Goal: Task Accomplishment & Management: Use online tool/utility

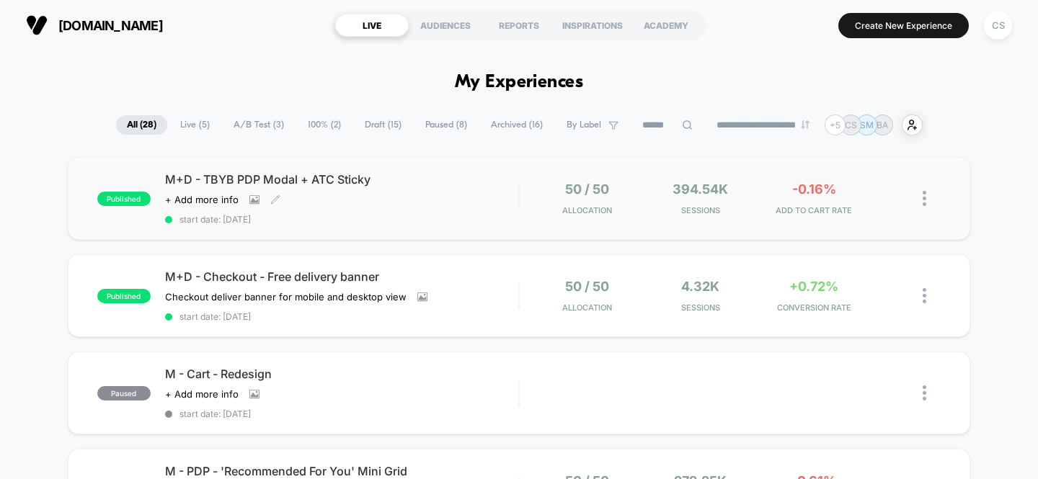
click at [493, 187] on div "M+D - TBYB PDP Modal + ATC Sticky Click to view images Click to edit experience…" at bounding box center [342, 198] width 354 height 53
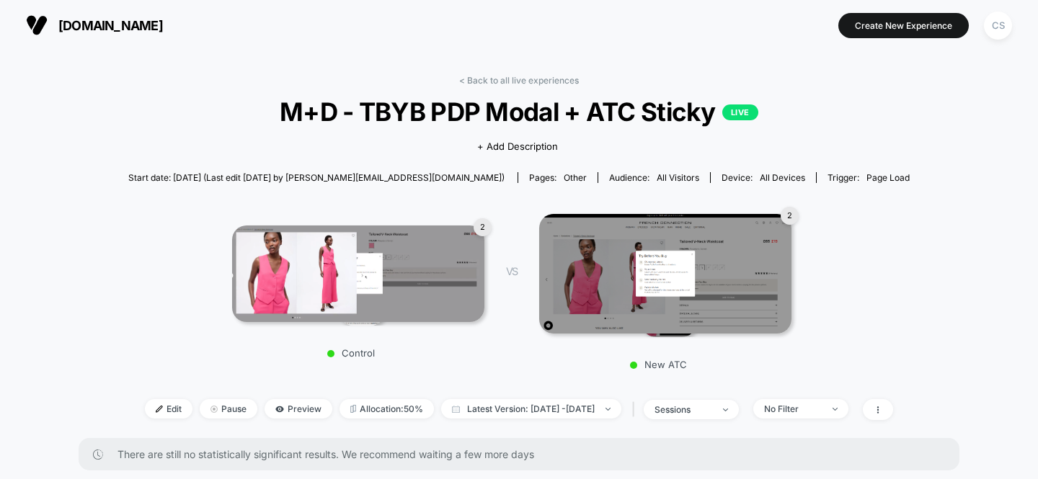
click at [732, 257] on img at bounding box center [665, 274] width 252 height 120
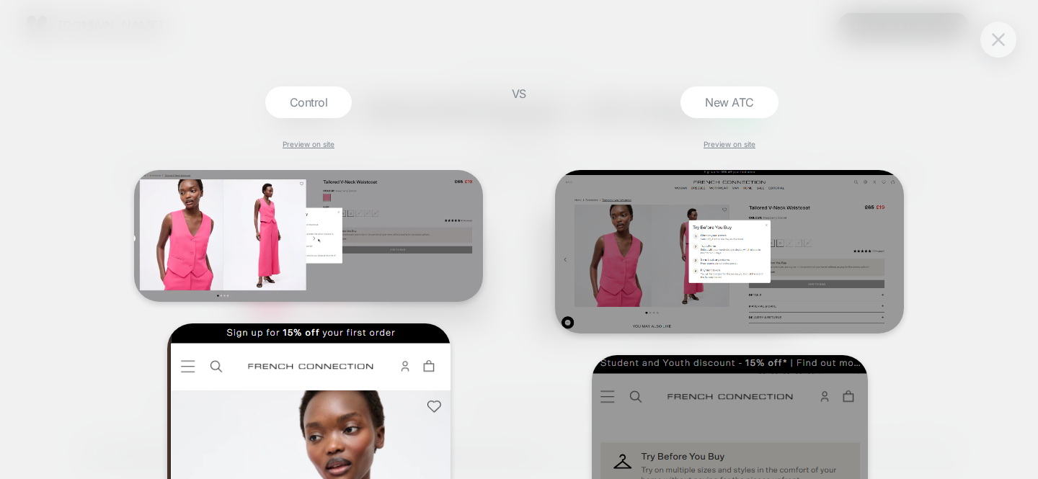
click at [1004, 43] on img at bounding box center [998, 39] width 13 height 12
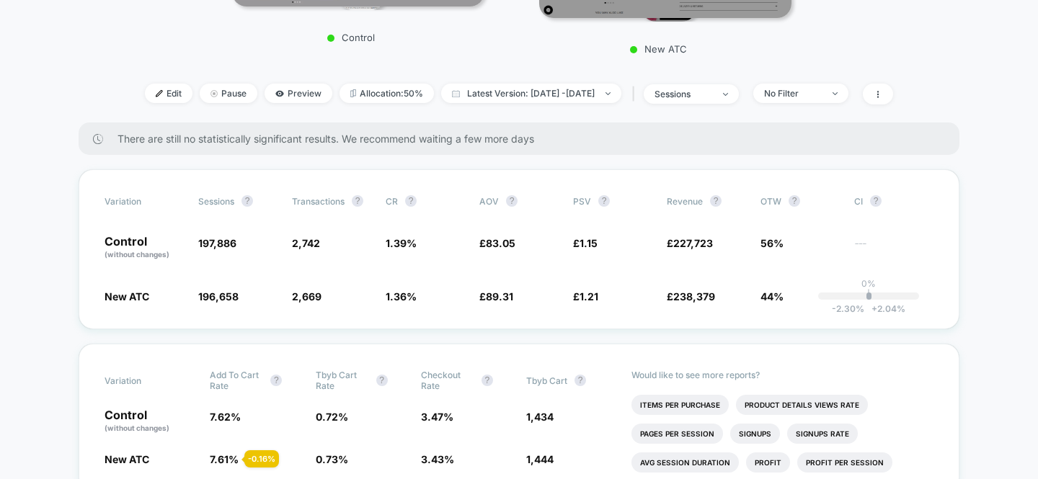
scroll to position [316, 0]
click at [265, 93] on span "Preview" at bounding box center [299, 92] width 68 height 19
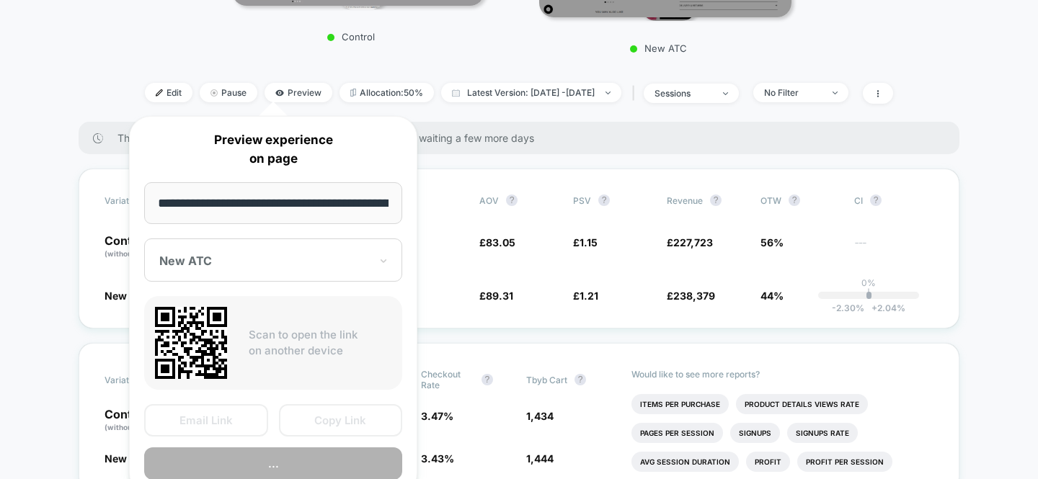
scroll to position [0, 293]
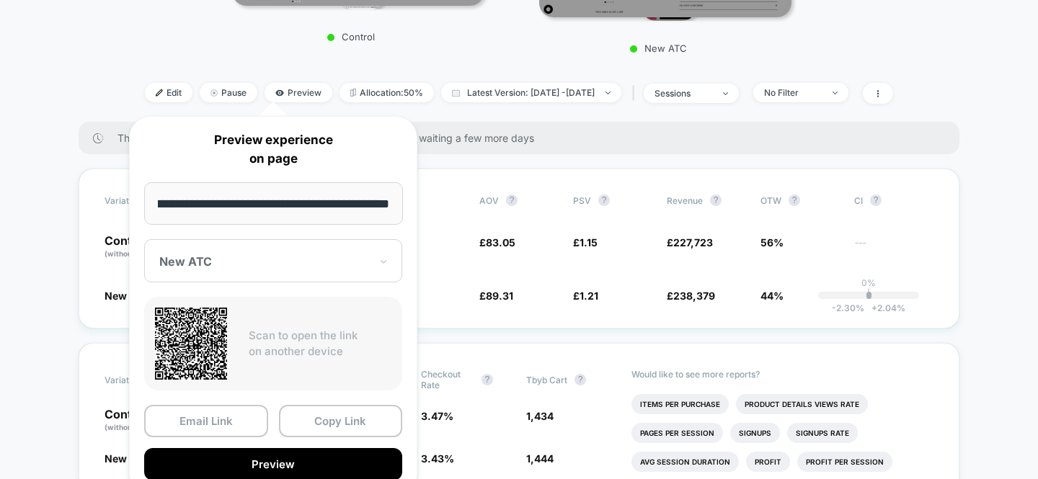
click at [275, 445] on div "Email Link Copy Link Preview" at bounding box center [273, 443] width 258 height 76
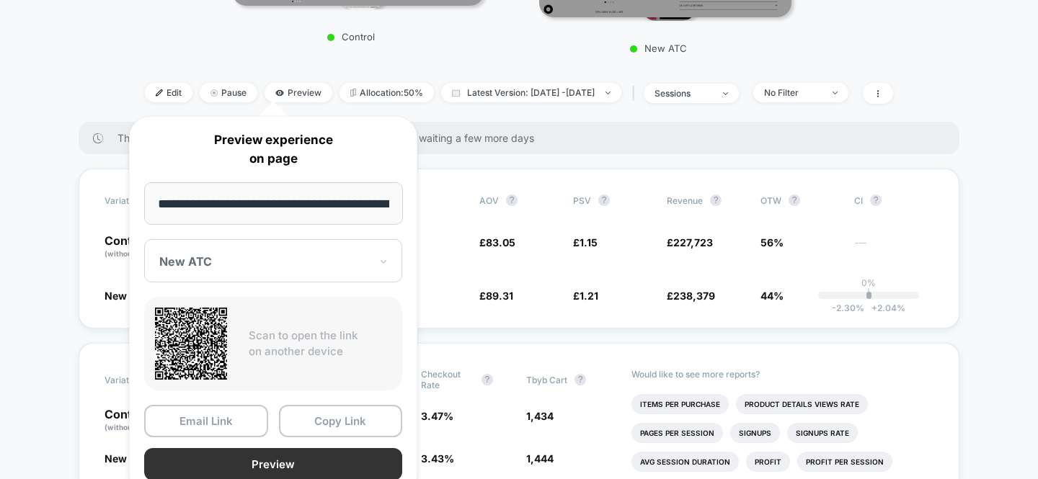
click at [275, 449] on button "Preview" at bounding box center [273, 464] width 258 height 32
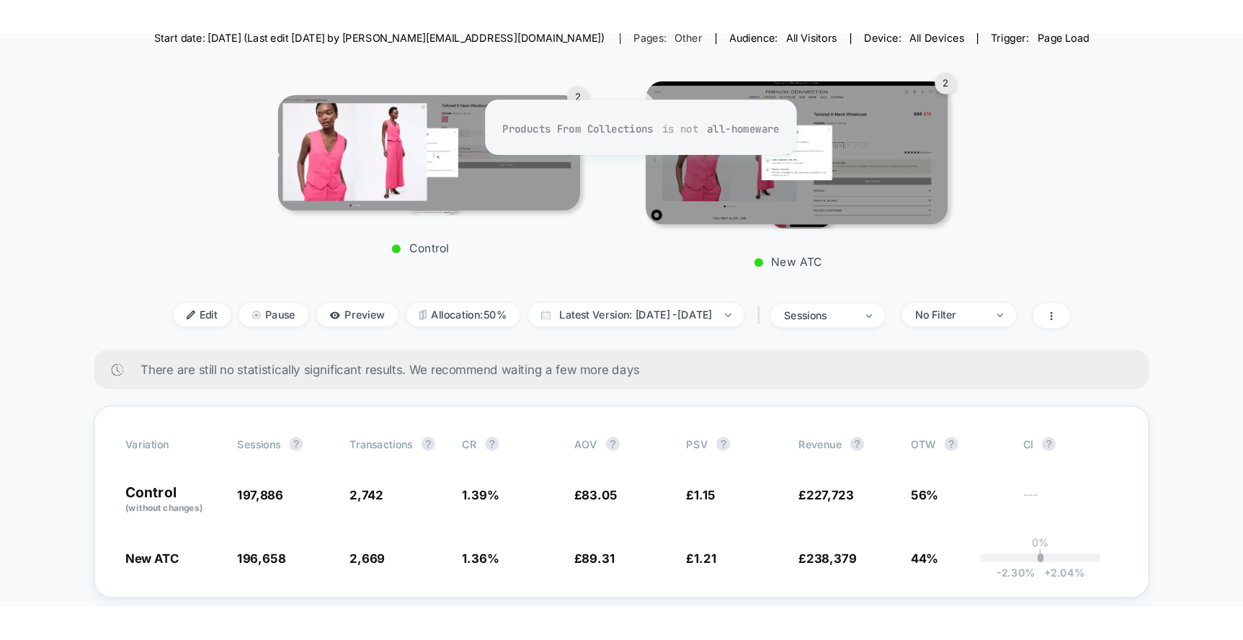
scroll to position [174, 0]
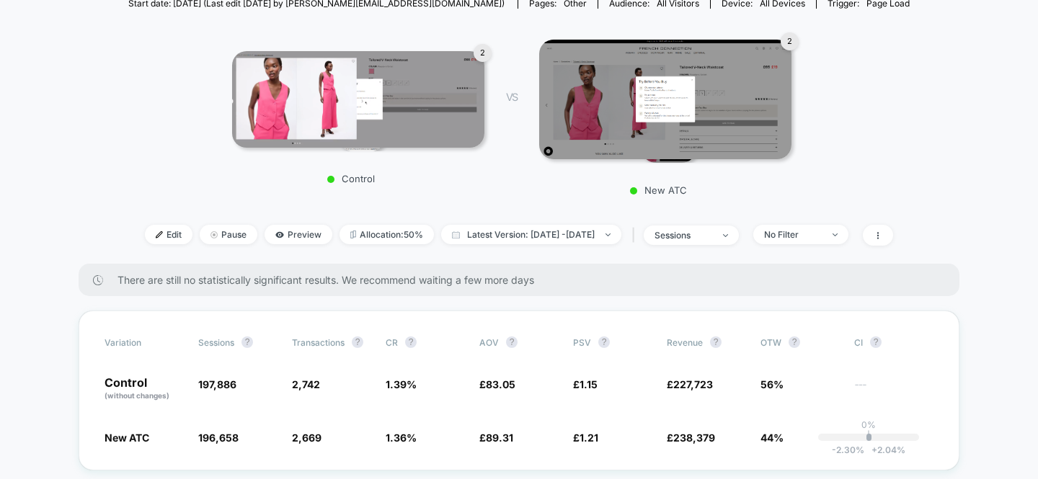
drag, startPoint x: 143, startPoint y: 230, endPoint x: 403, endPoint y: 300, distance: 269.4
click at [145, 230] on span "Edit" at bounding box center [169, 234] width 48 height 19
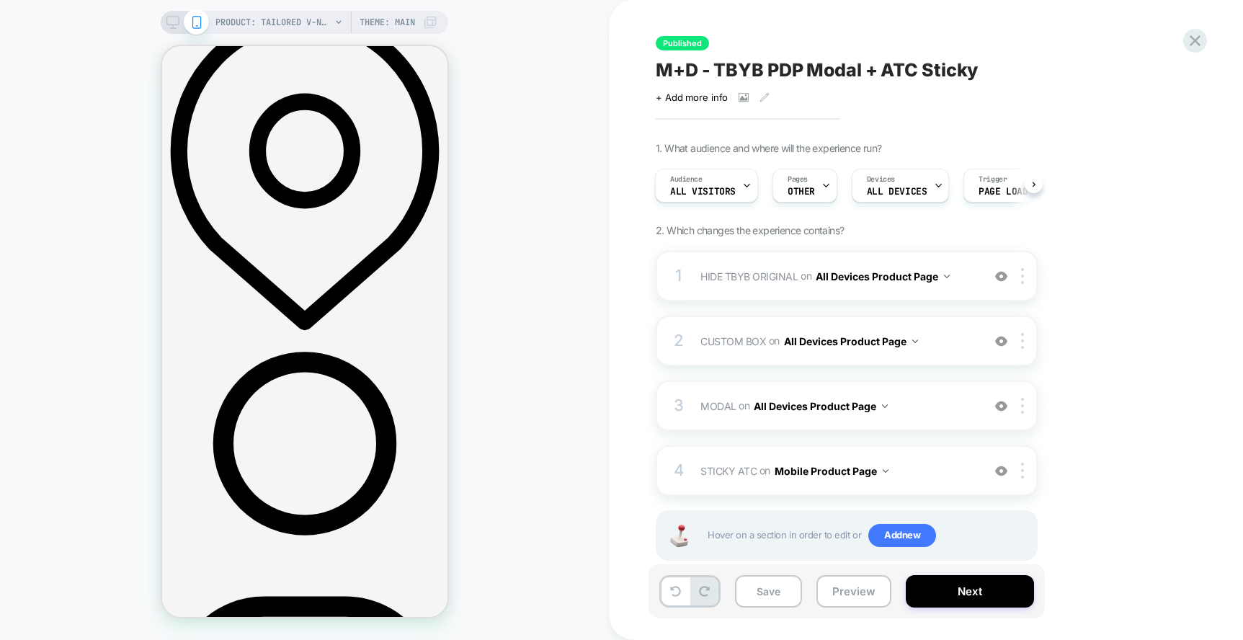
scroll to position [396, 0]
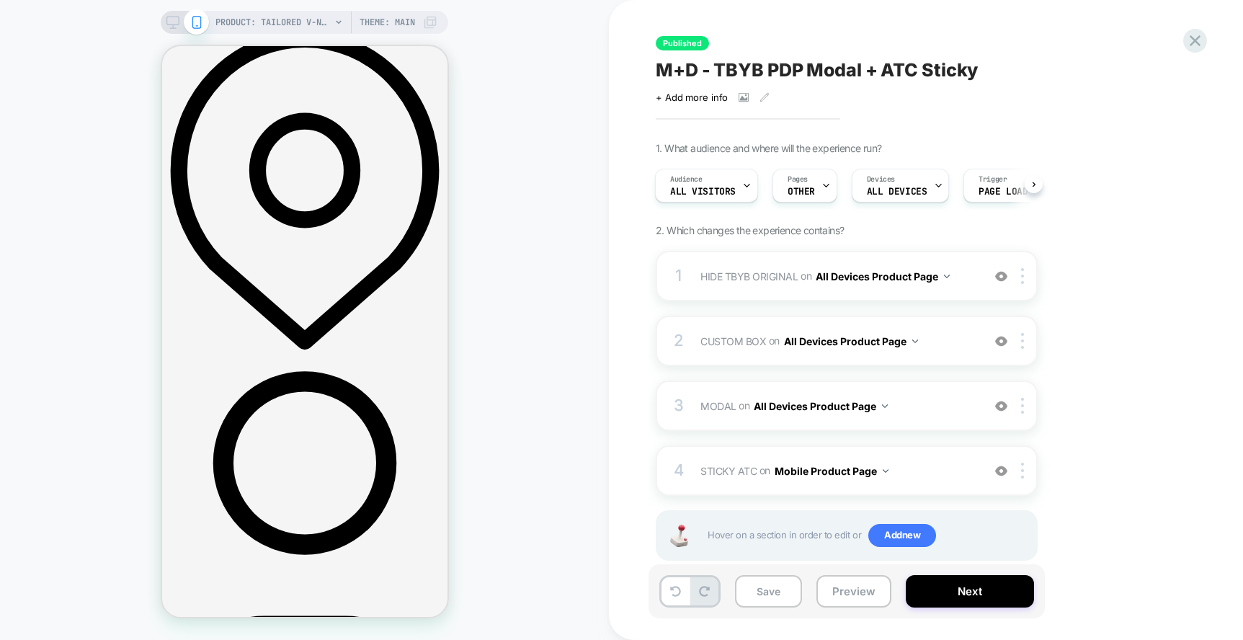
click at [178, 17] on div at bounding box center [184, 22] width 37 height 13
click at [162, 17] on div "PRODUCT: Tailored V-Neck Waistcoat [raspberry sorbet pink] Theme: MAIN" at bounding box center [305, 22] width 288 height 23
click at [184, 34] on div "PRODUCT: Tailored V-Neck Waistcoat [raspberry sorbet pink] PRODUCT: Tailored V-…" at bounding box center [304, 319] width 609 height 611
click at [174, 29] on div "PRODUCT: Tailored V-Neck Waistcoat [raspberry sorbet pink] Theme: MAIN" at bounding box center [305, 22] width 288 height 23
click at [174, 28] on rect at bounding box center [173, 28] width 6 height 1
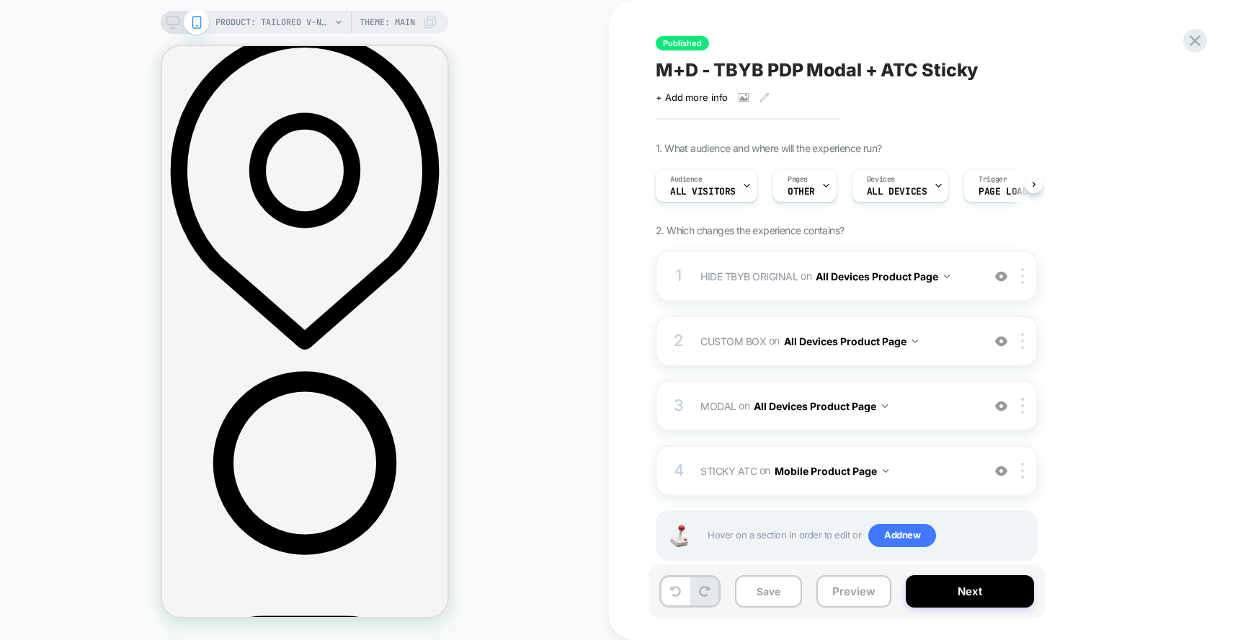
click at [174, 27] on div "PRODUCT: Tailored V-Neck Waistcoat [raspberry sorbet pink] PRODUCT: Tailored V-…" at bounding box center [304, 319] width 609 height 611
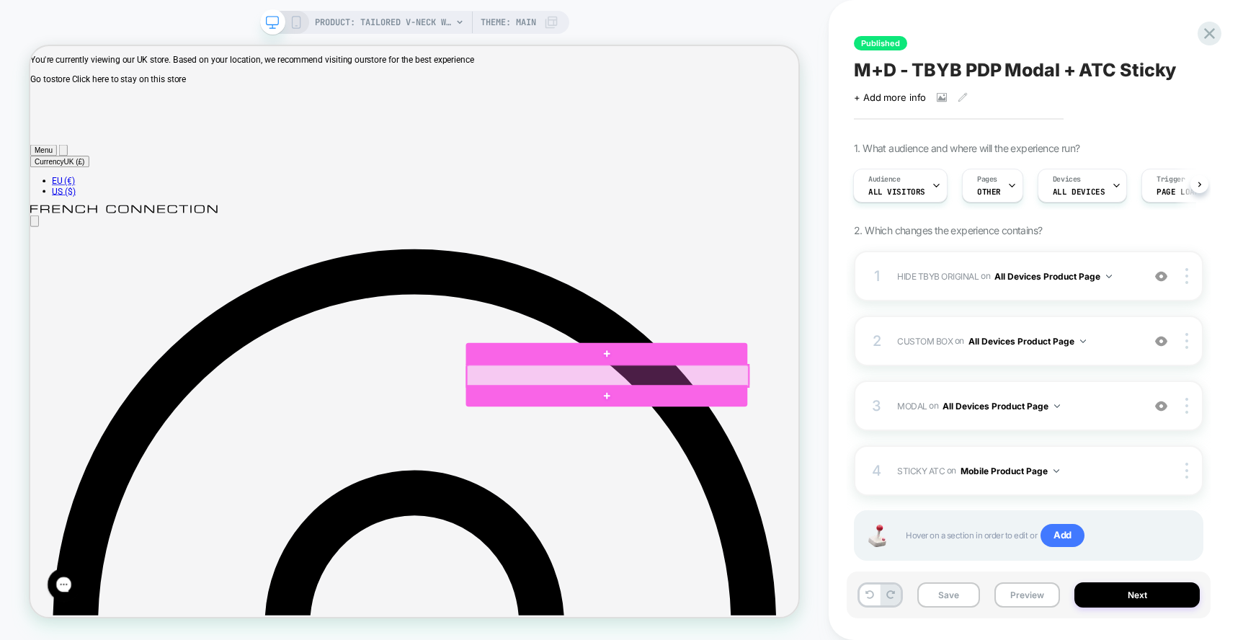
click at [951, 476] on div at bounding box center [800, 485] width 375 height 29
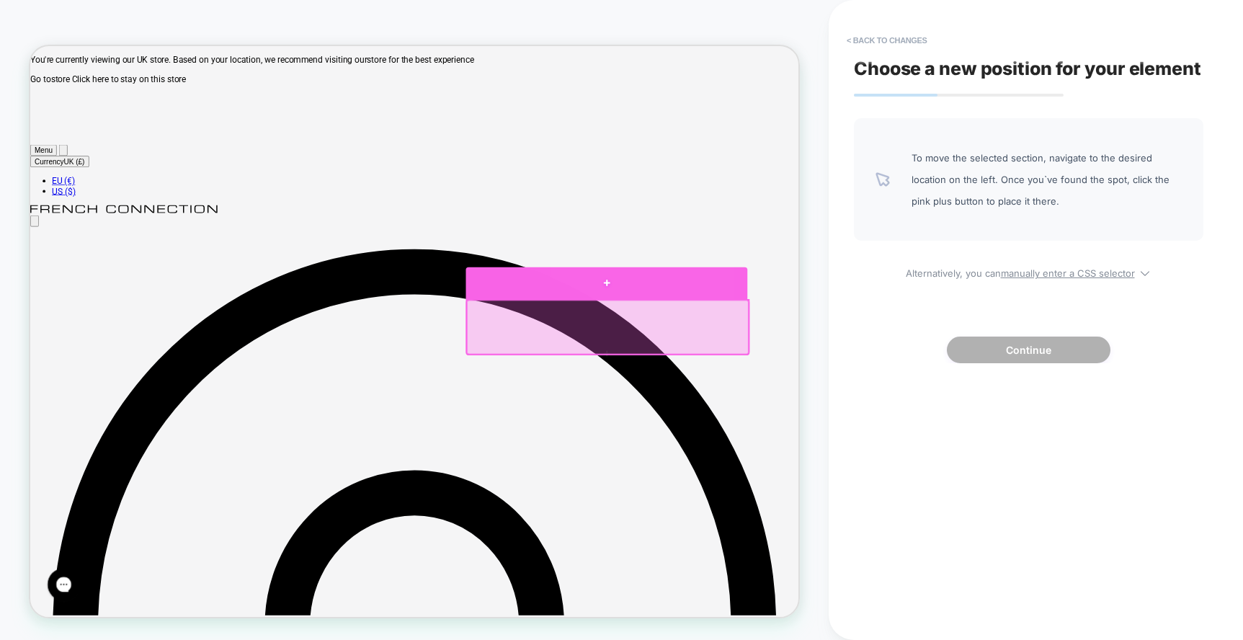
click at [891, 373] on div at bounding box center [798, 362] width 375 height 43
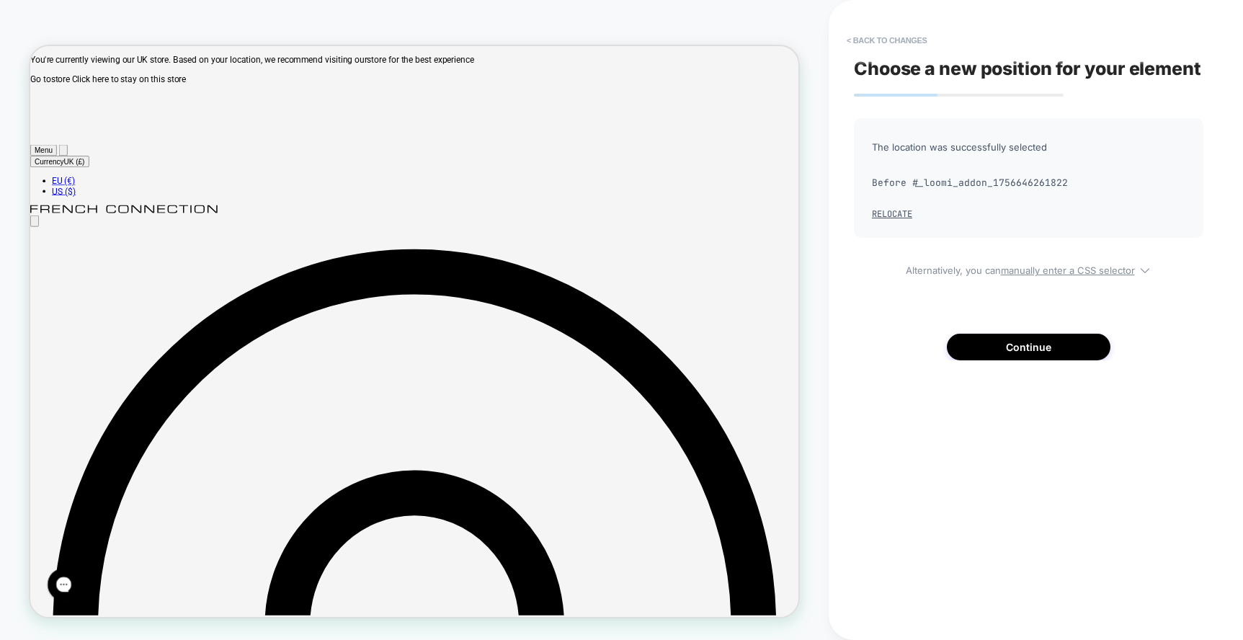
click at [895, 375] on div "Choose a new position for your element The location was successfully selected B…" at bounding box center [1029, 319] width 364 height 611
click at [1037, 347] on button "Continue" at bounding box center [1029, 347] width 164 height 27
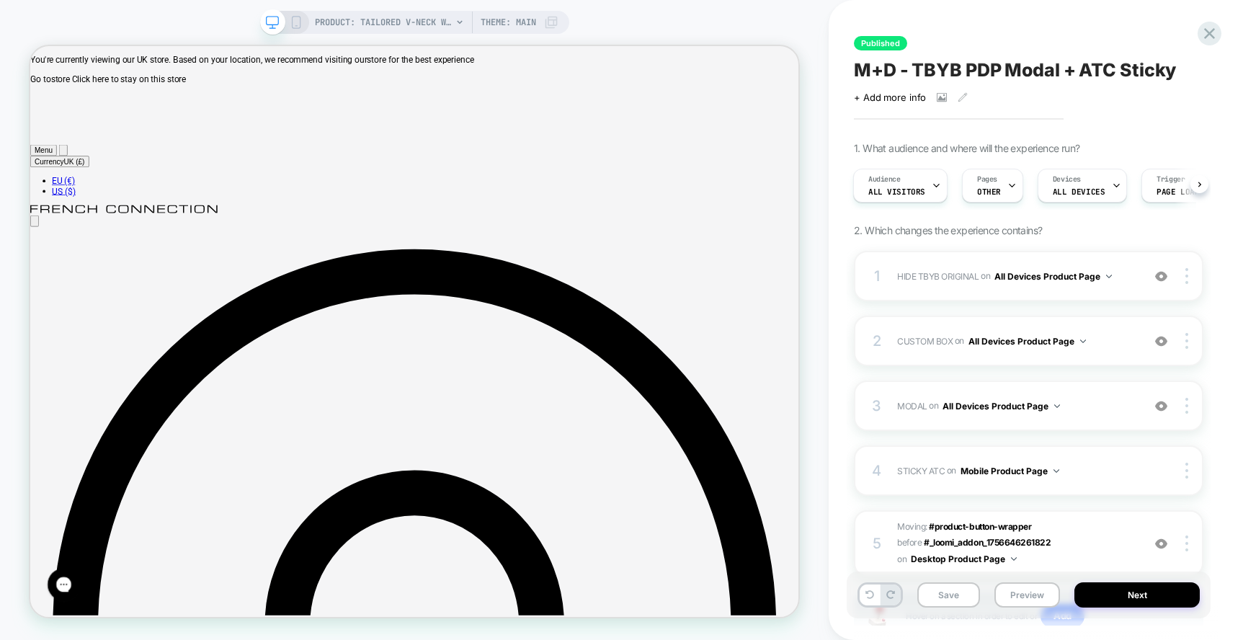
click at [290, 22] on icon at bounding box center [296, 22] width 13 height 13
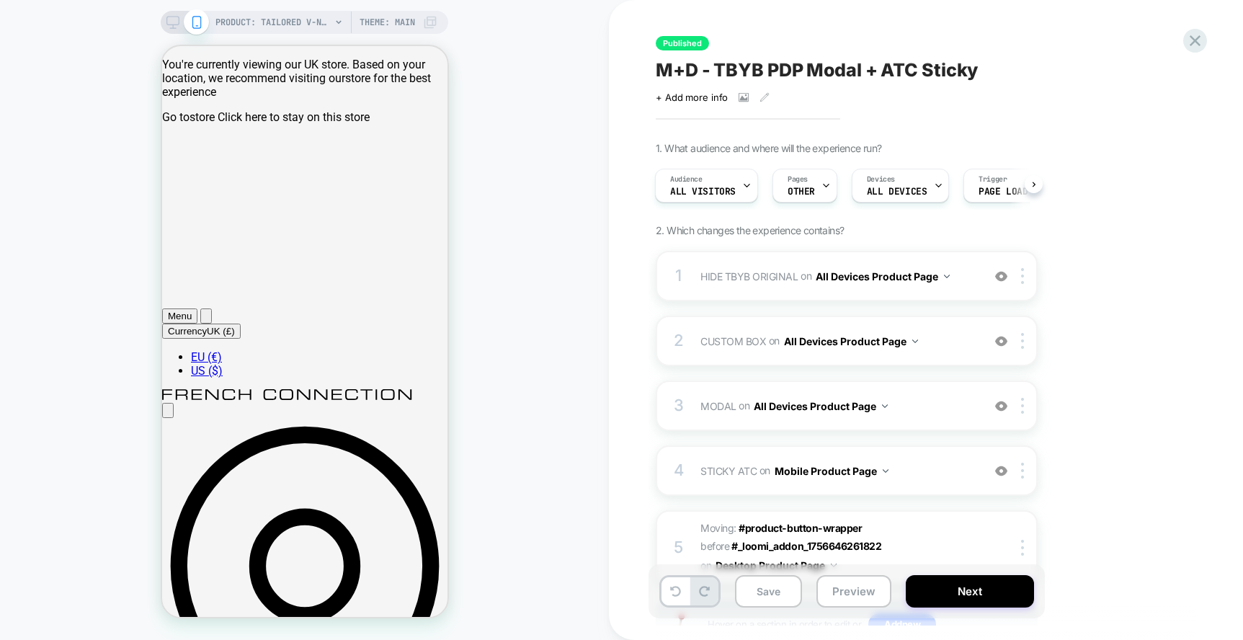
click at [161, 9] on div "PRODUCT: Tailored V-Neck Waistcoat [raspberry sorbet pink] PRODUCT: Tailored V-…" at bounding box center [304, 320] width 609 height 640
drag, startPoint x: 165, startPoint y: 16, endPoint x: 181, endPoint y: 42, distance: 30.4
click at [166, 16] on icon at bounding box center [172, 22] width 13 height 13
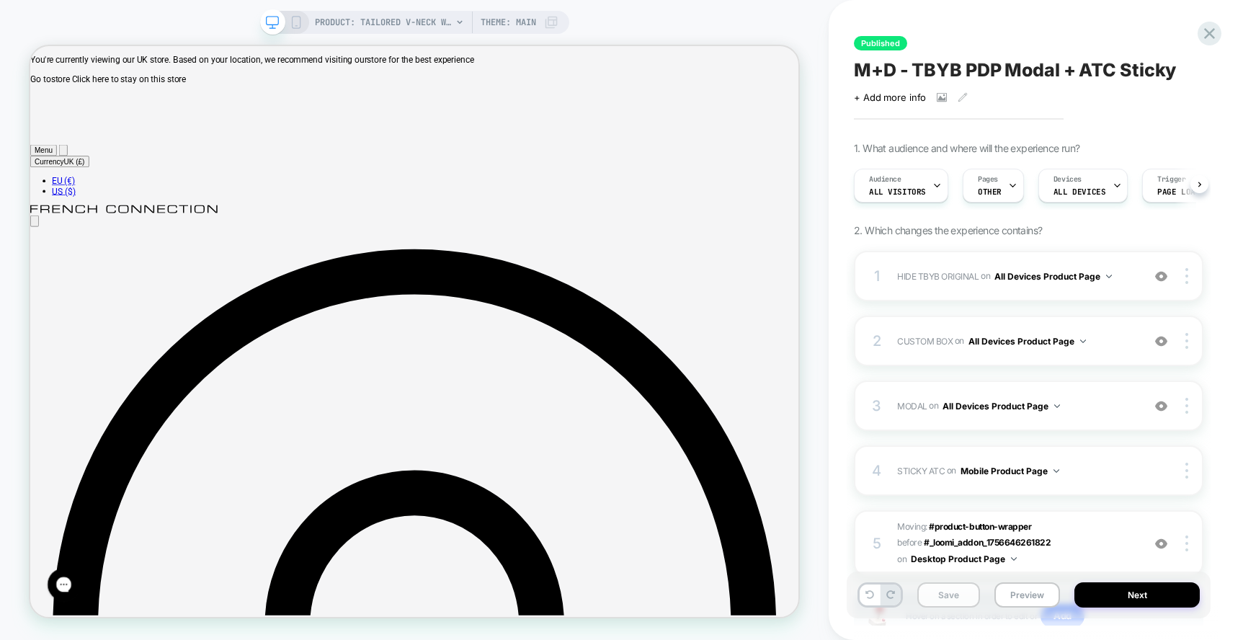
scroll to position [0, 1]
click at [938, 479] on button "Save" at bounding box center [948, 594] width 63 height 25
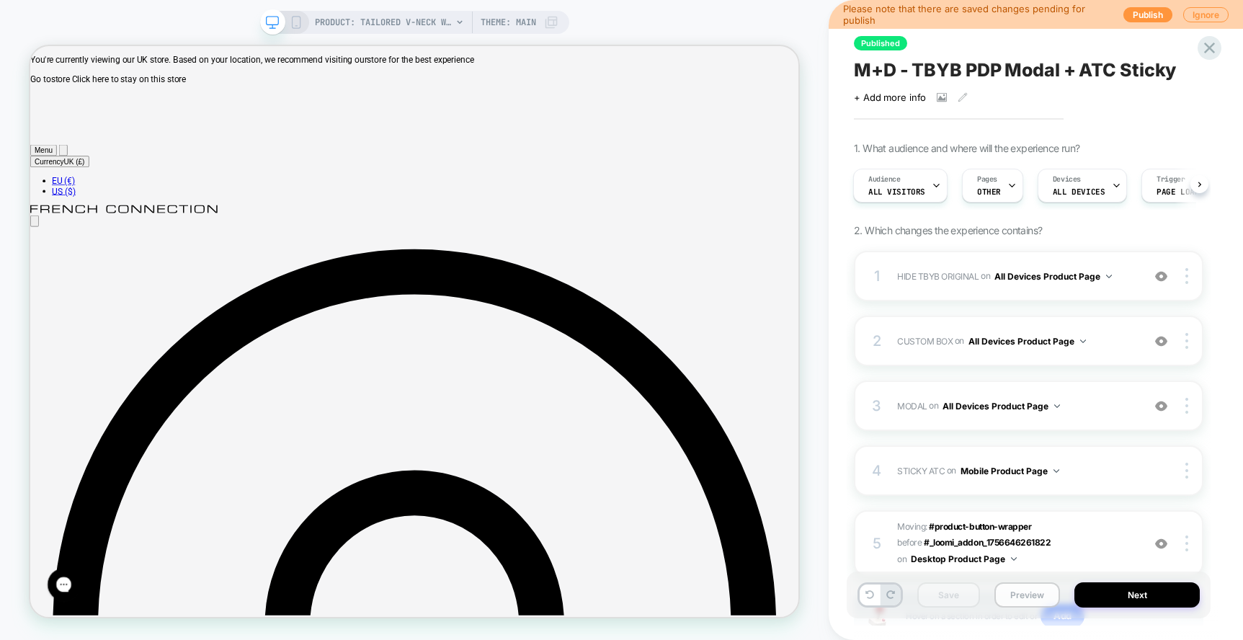
click at [1020, 479] on button "Preview" at bounding box center [1028, 594] width 66 height 25
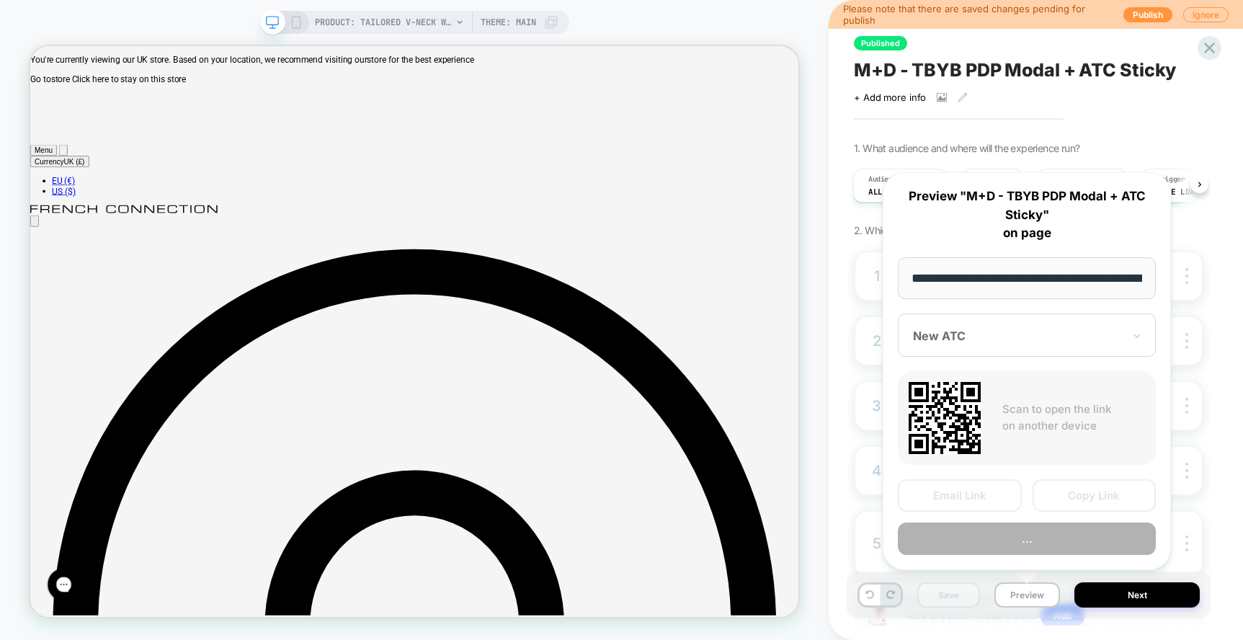
scroll to position [0, 414]
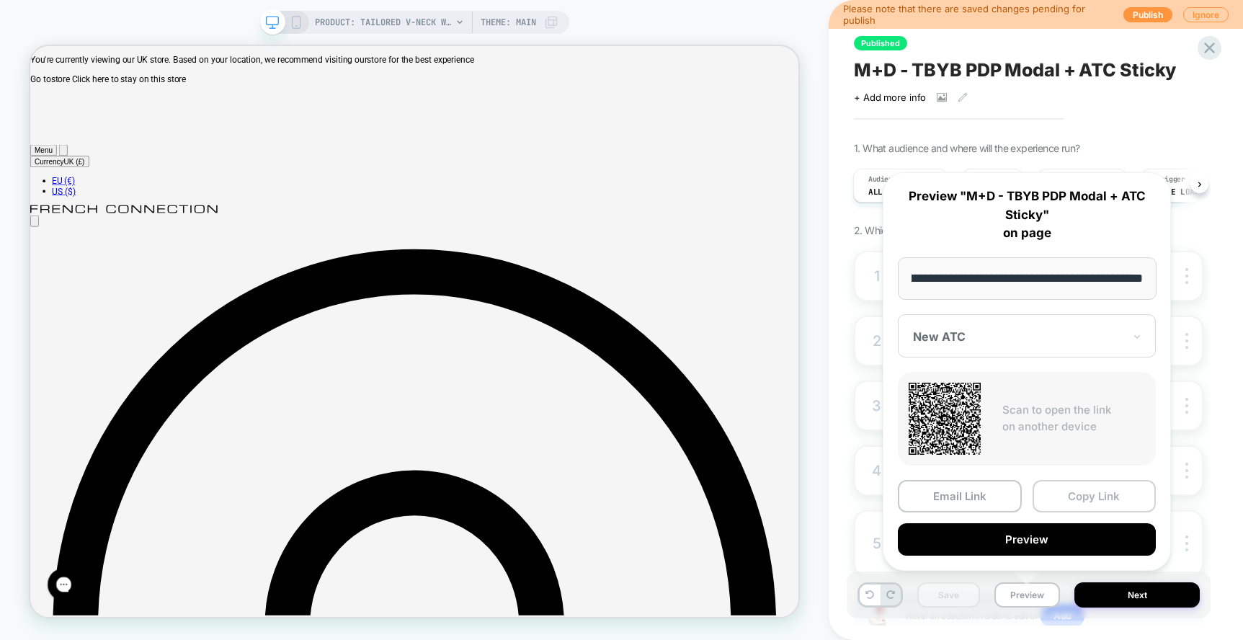
click at [1037, 479] on button "Copy Link" at bounding box center [1095, 496] width 124 height 32
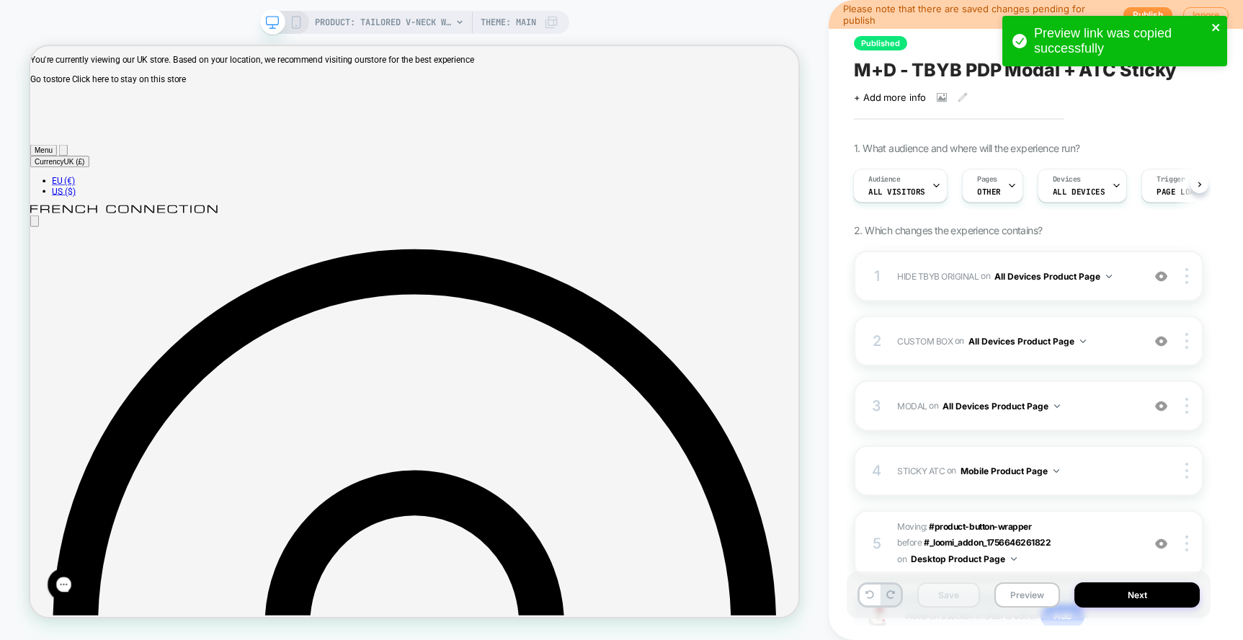
click at [1037, 30] on icon "close" at bounding box center [1217, 28] width 10 height 12
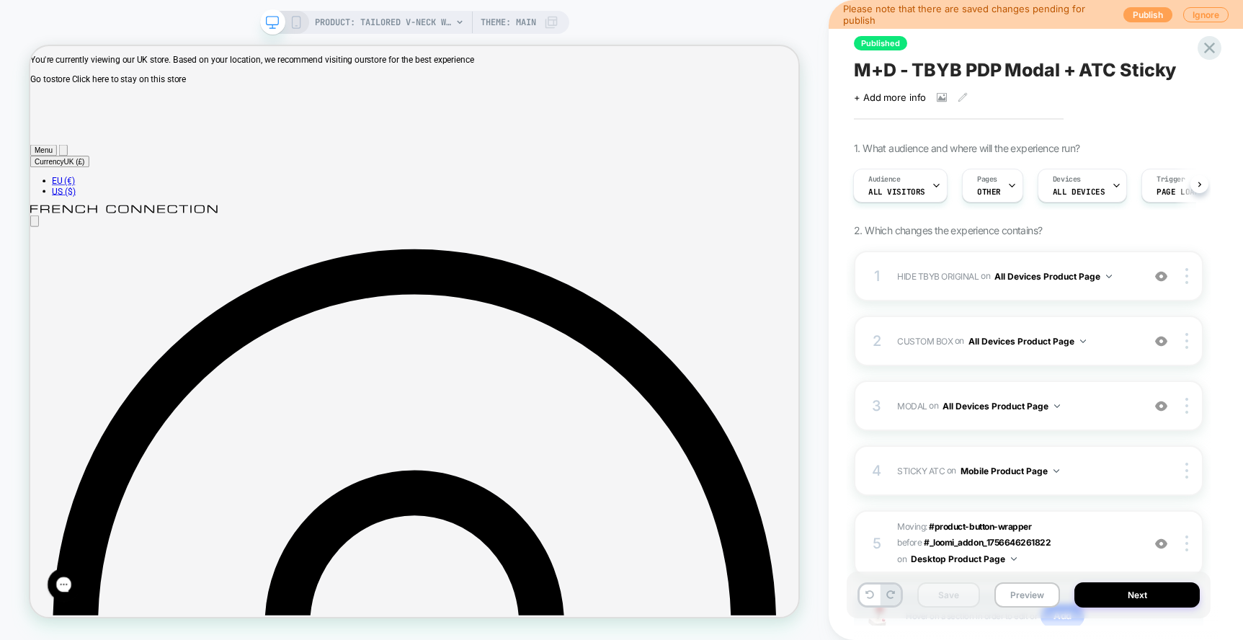
click at [1037, 7] on button "Publish" at bounding box center [1148, 14] width 49 height 15
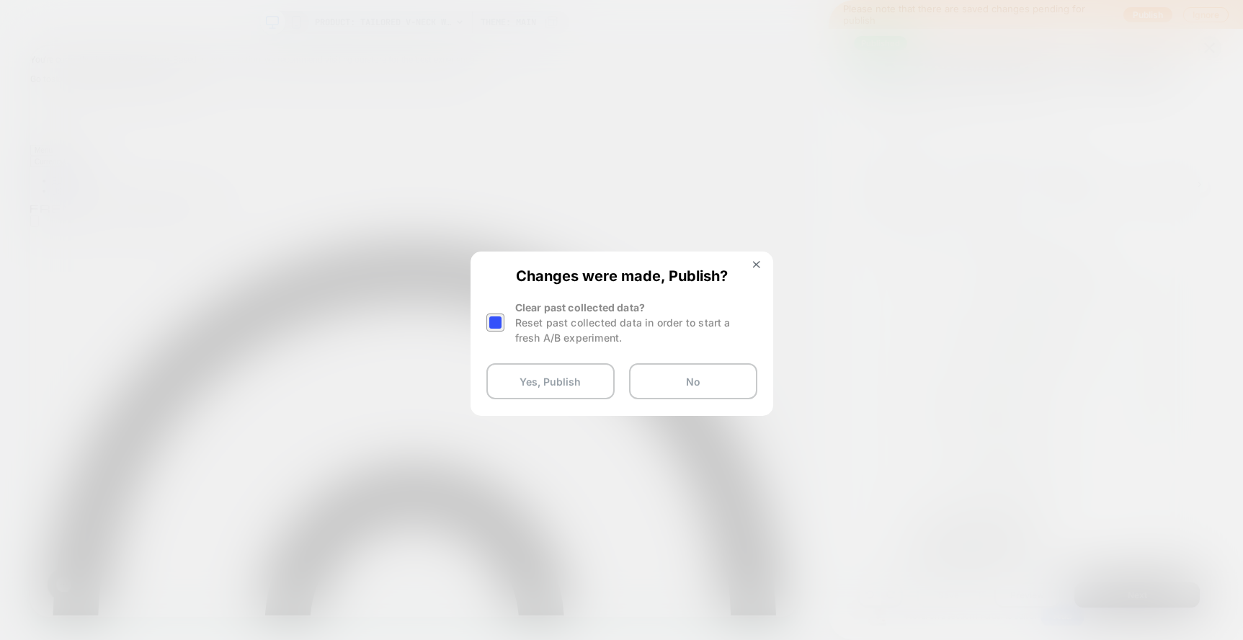
click at [487, 324] on div at bounding box center [495, 323] width 18 height 18
click at [572, 383] on button "Yes, Publish" at bounding box center [550, 381] width 128 height 36
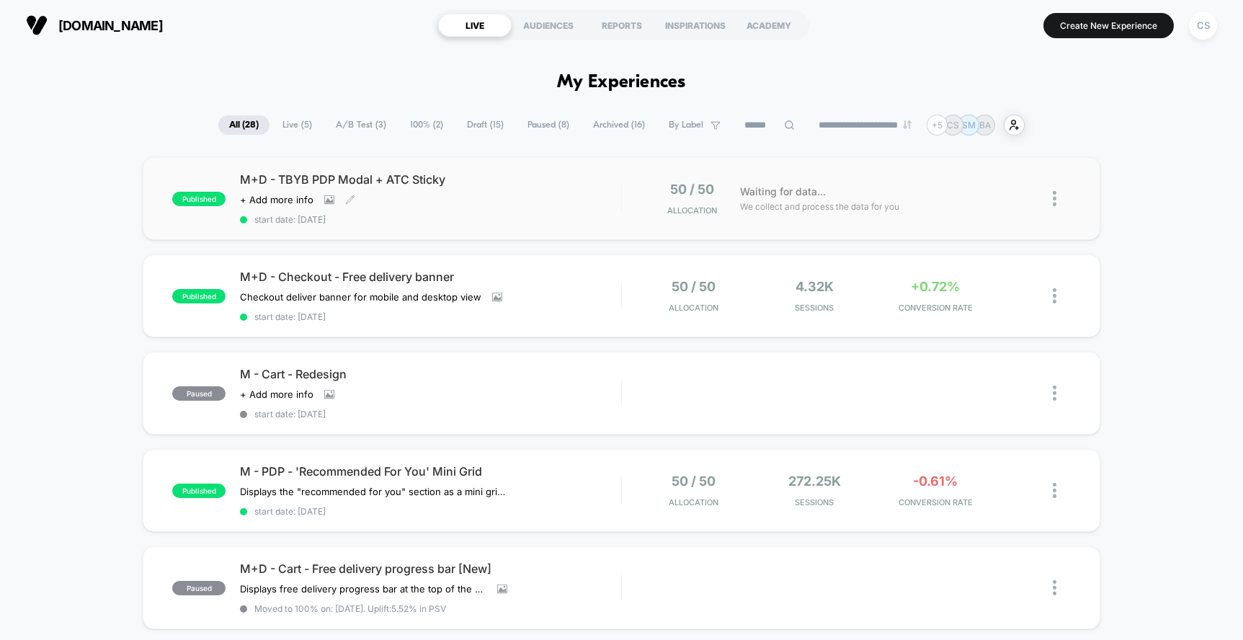
click at [549, 221] on span "start date: [DATE]" at bounding box center [430, 219] width 381 height 11
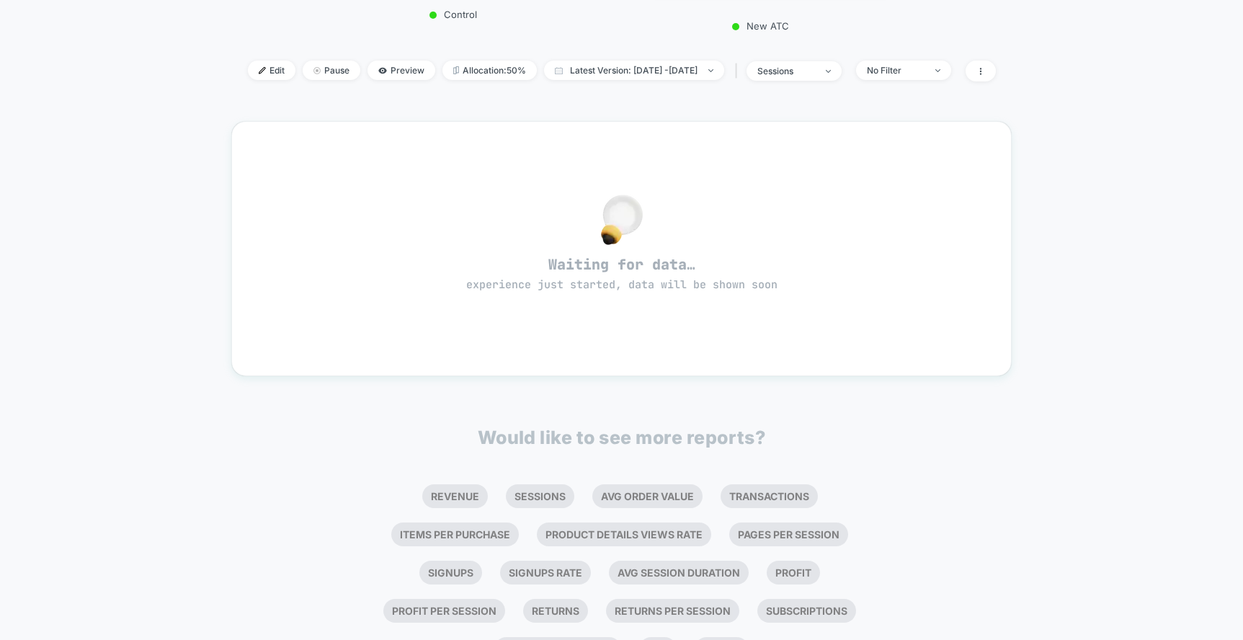
scroll to position [410, 0]
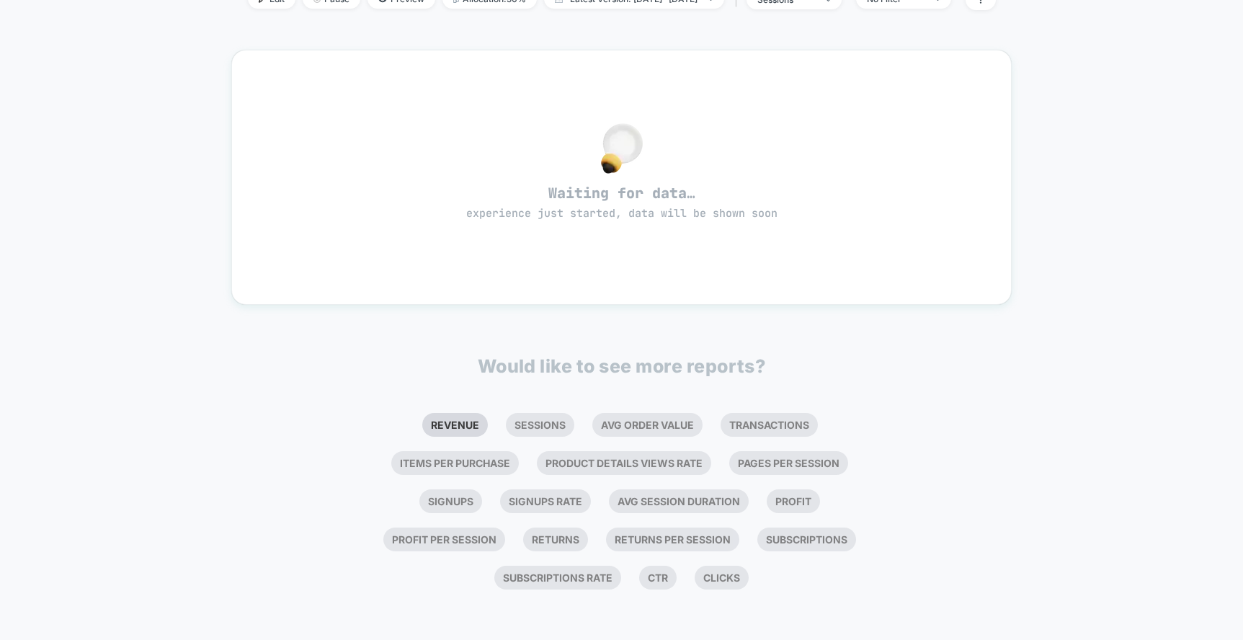
click at [464, 434] on li "Revenue" at bounding box center [455, 425] width 66 height 24
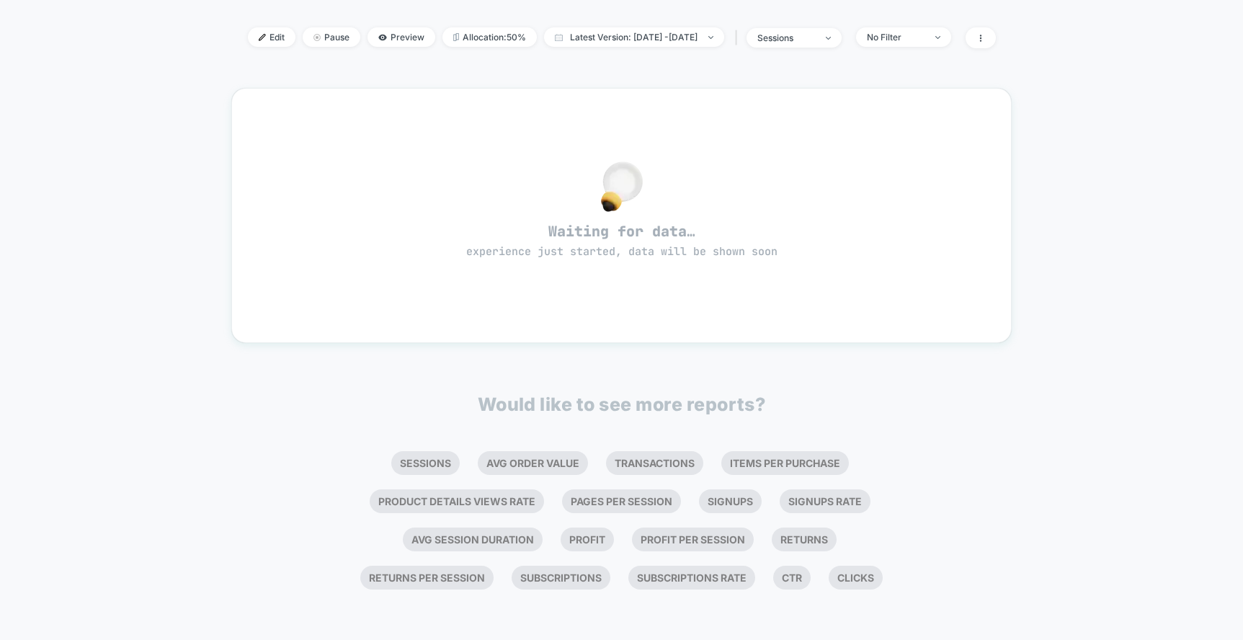
scroll to position [0, 0]
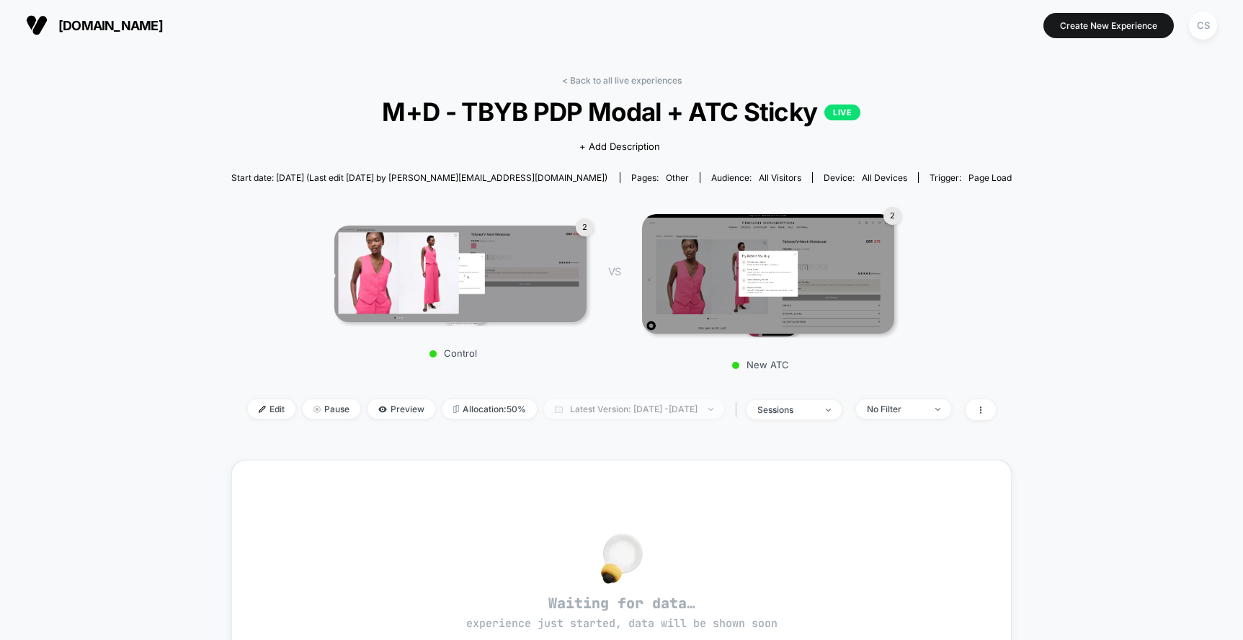
click at [608, 401] on span "Latest Version: Sep 19, 2025 - Sep 19, 2025" at bounding box center [634, 408] width 180 height 19
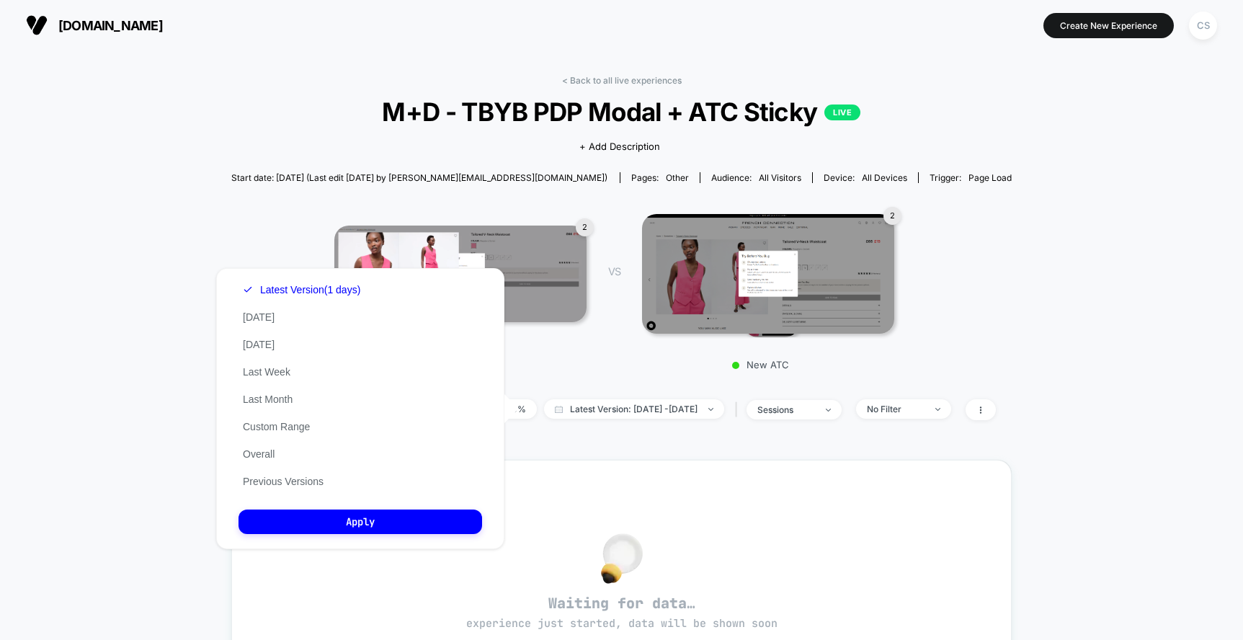
click at [591, 443] on div "< Back to all live experiences M+D - TBYB PDP Modal + ATC Sticky LIVE Click to …" at bounding box center [621, 517] width 781 height 904
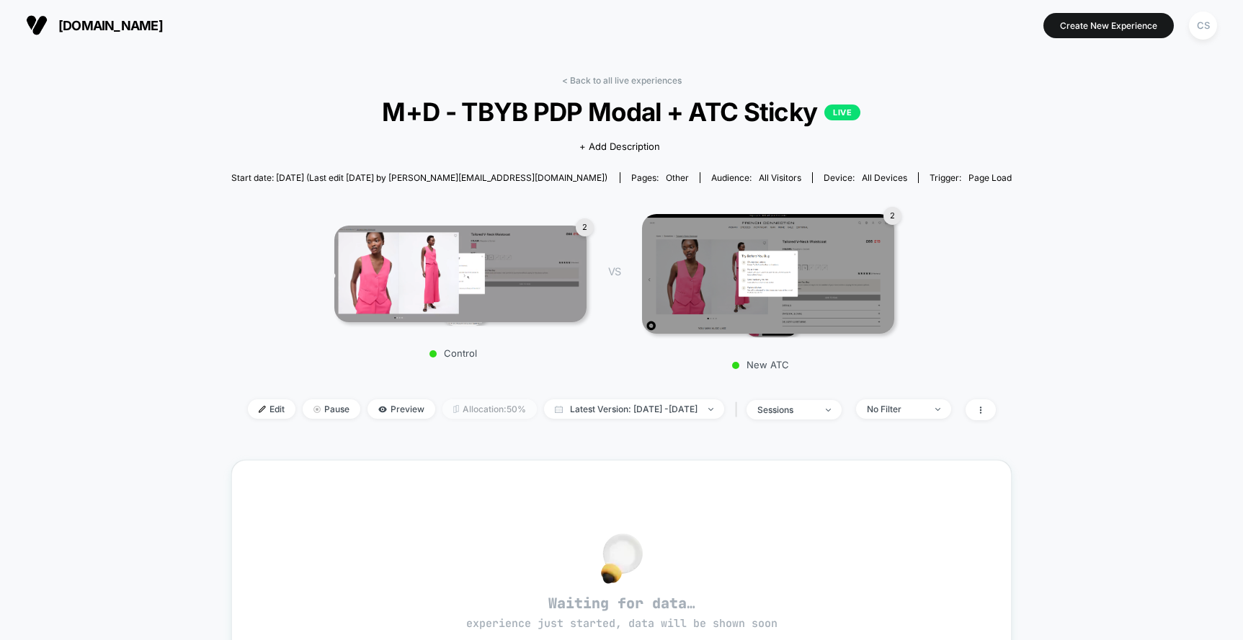
click at [462, 409] on span "Allocation: 50%" at bounding box center [490, 408] width 94 height 19
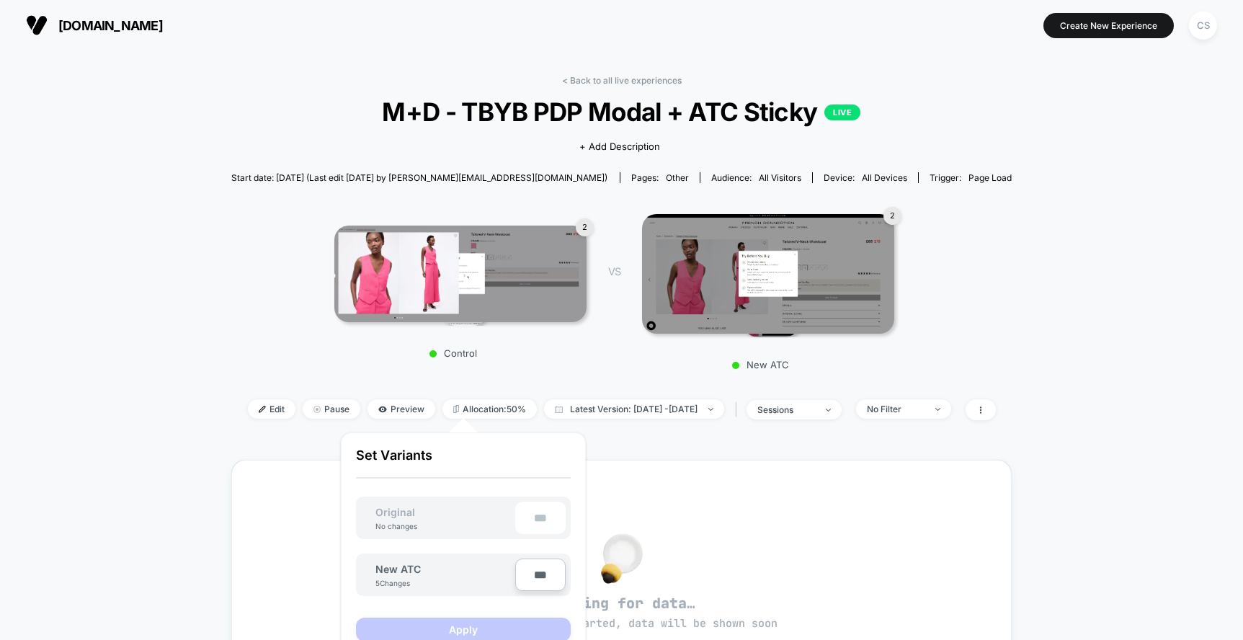
click at [543, 579] on input "***" at bounding box center [540, 575] width 50 height 32
click at [692, 504] on div "Waiting for data… experience just started, data will be shown soon" at bounding box center [621, 587] width 729 height 203
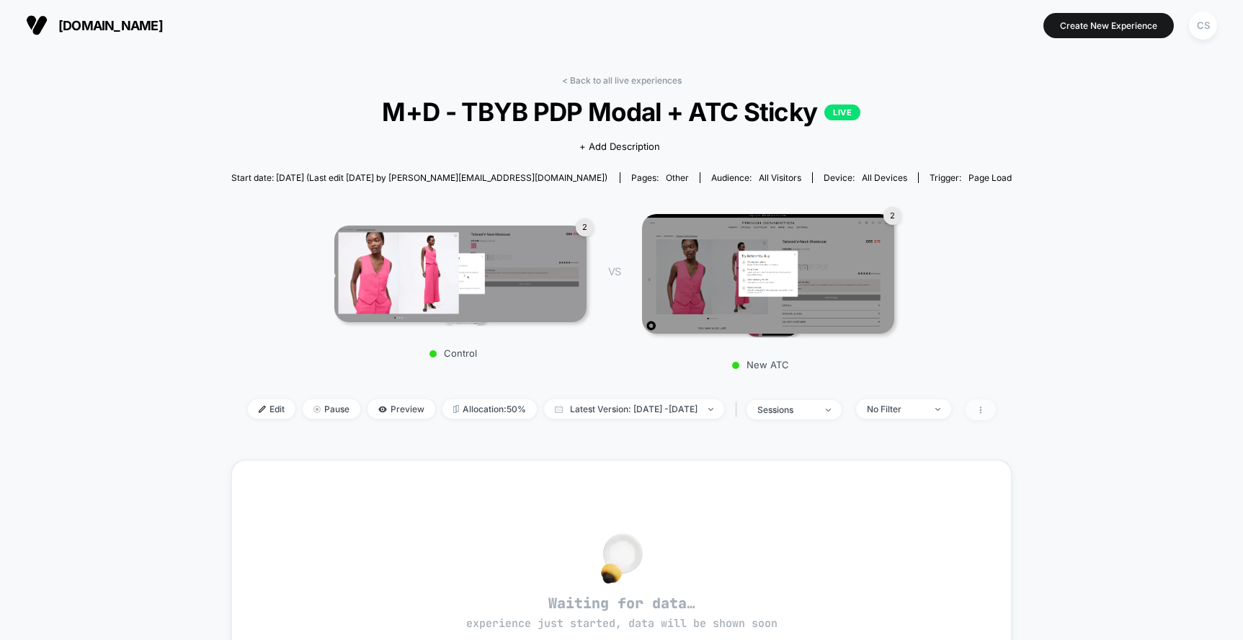
click at [996, 406] on span at bounding box center [981, 409] width 30 height 21
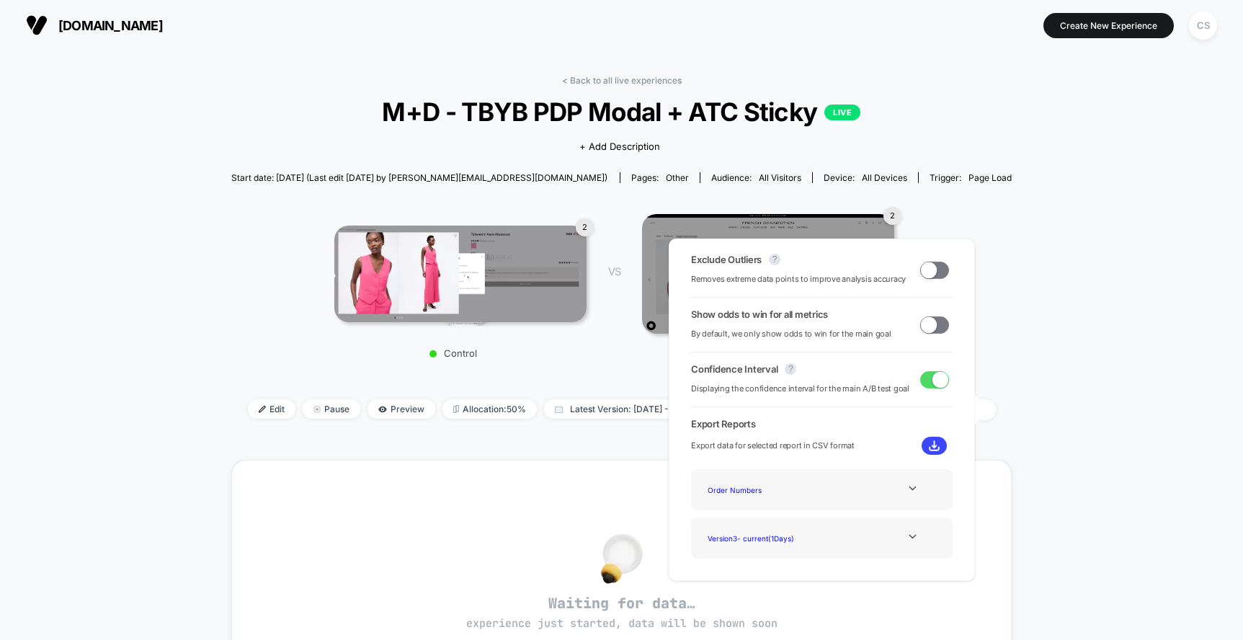
click at [1026, 346] on div "< Back to all live experiences M+D - TBYB PDP Modal + ATC Sticky LIVE Click to …" at bounding box center [621, 530] width 1243 height 961
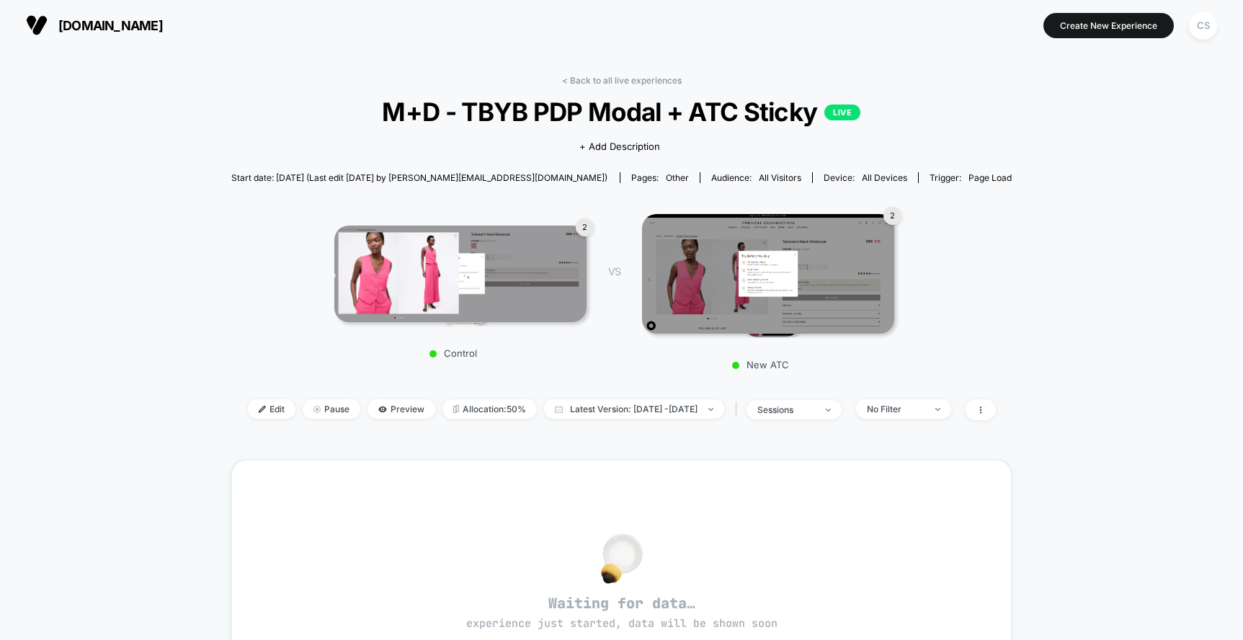
click at [615, 67] on div "< Back to all live experiences M+D - TBYB PDP Modal + ATC Sticky LIVE Click to …" at bounding box center [621, 517] width 781 height 904
click at [614, 73] on div "< Back to all live experiences M+D - TBYB PDP Modal + ATC Sticky LIVE Click to …" at bounding box center [621, 517] width 781 height 904
